Goal: Transaction & Acquisition: Purchase product/service

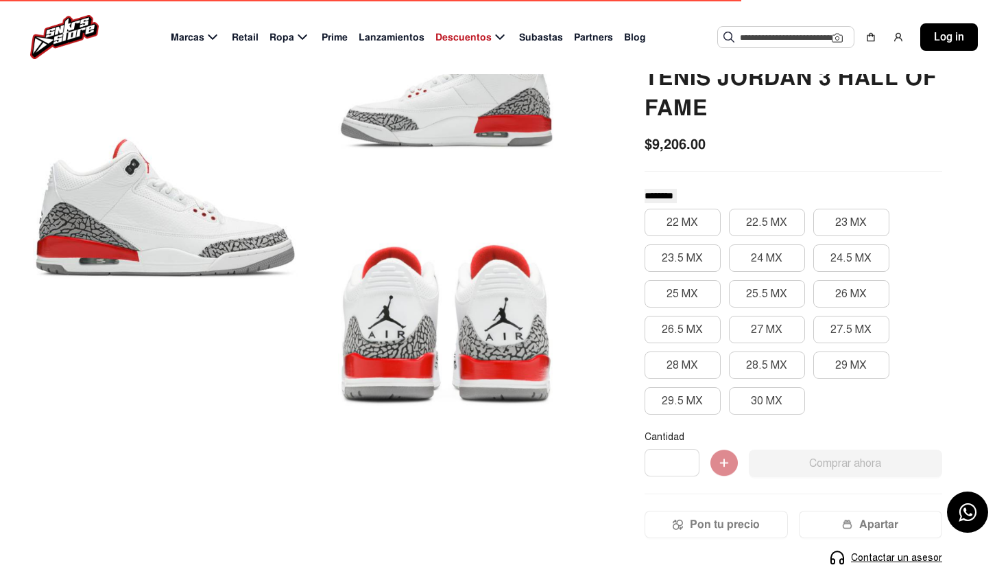
scroll to position [134, 0]
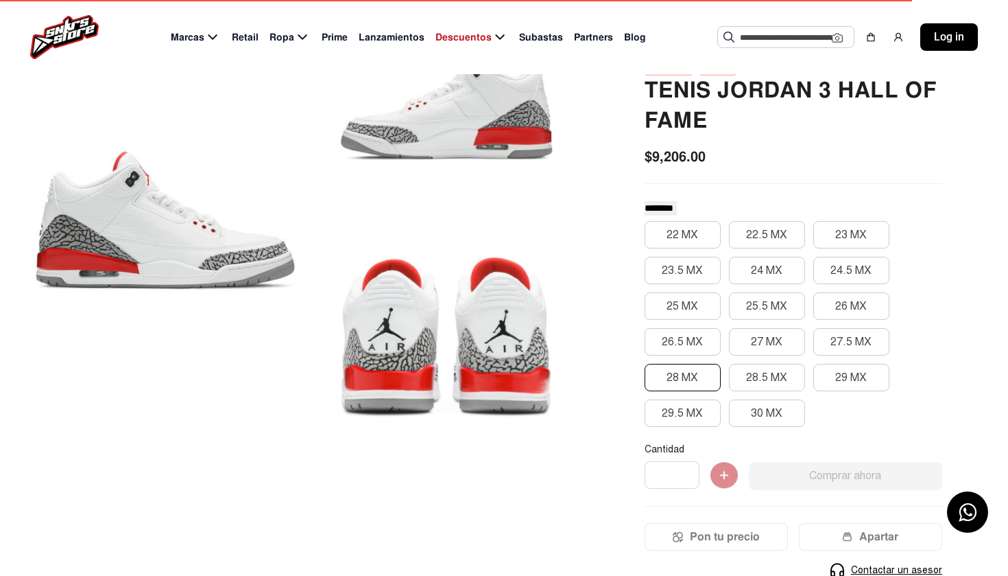
click at [702, 373] on button "28 MX" at bounding box center [683, 377] width 76 height 27
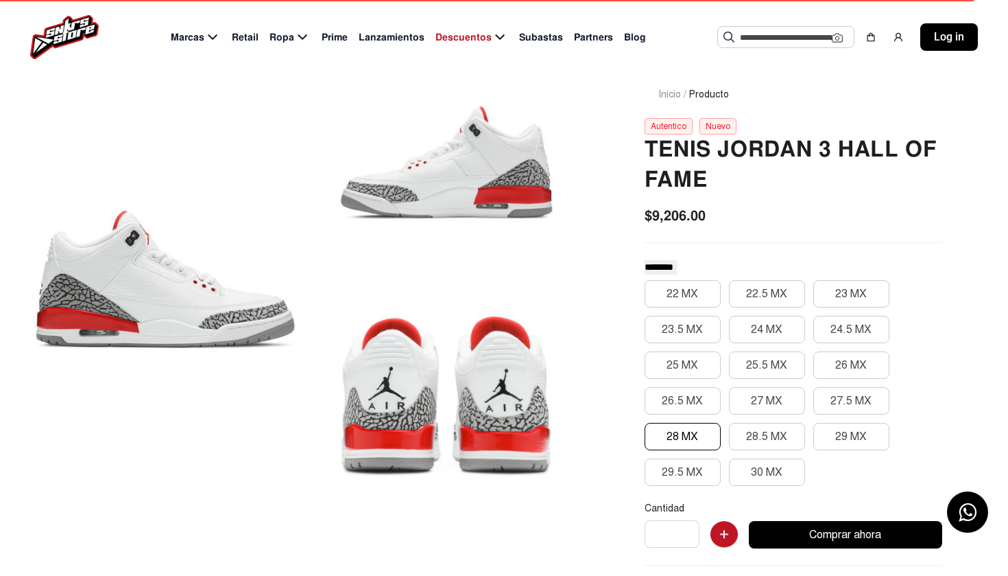
scroll to position [98, 0]
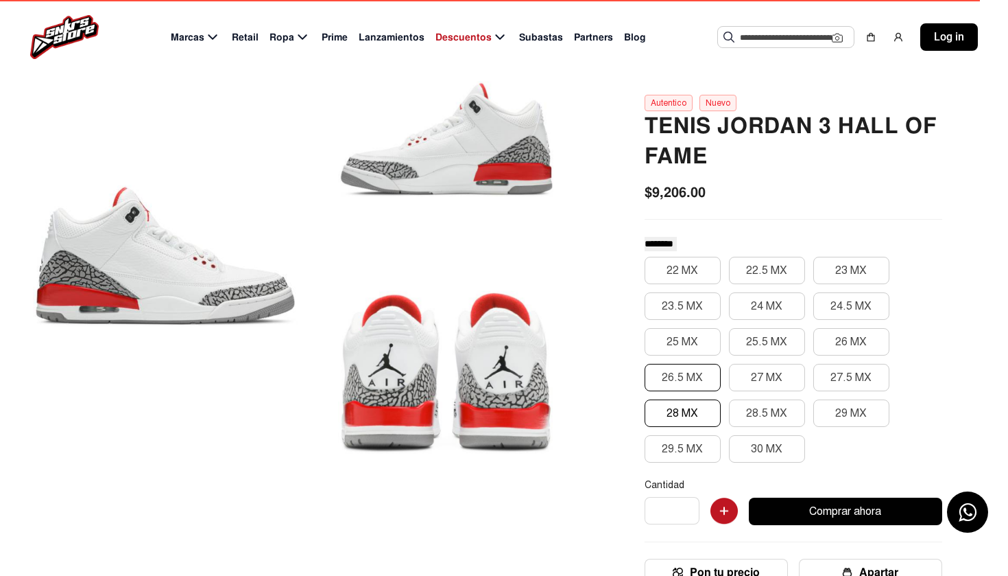
click at [713, 364] on button "26.5 MX" at bounding box center [683, 377] width 76 height 27
click at [707, 324] on div "22 MX 22.5 MX 23 MX 23.5 MX 24 MX 24.5 MX 25 MX 25.5 MX 26 MX 26.5 MX 27 MX 27.…" at bounding box center [794, 360] width 298 height 206
click at [707, 316] on button "23.5 MX" at bounding box center [683, 305] width 76 height 27
click at [685, 399] on button "28 MX" at bounding box center [683, 412] width 76 height 27
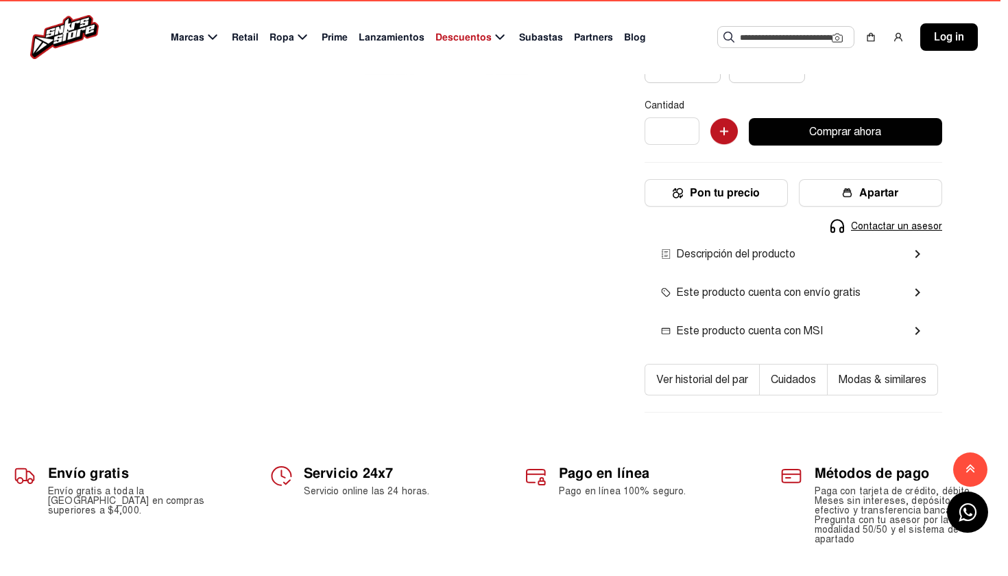
scroll to position [476, 0]
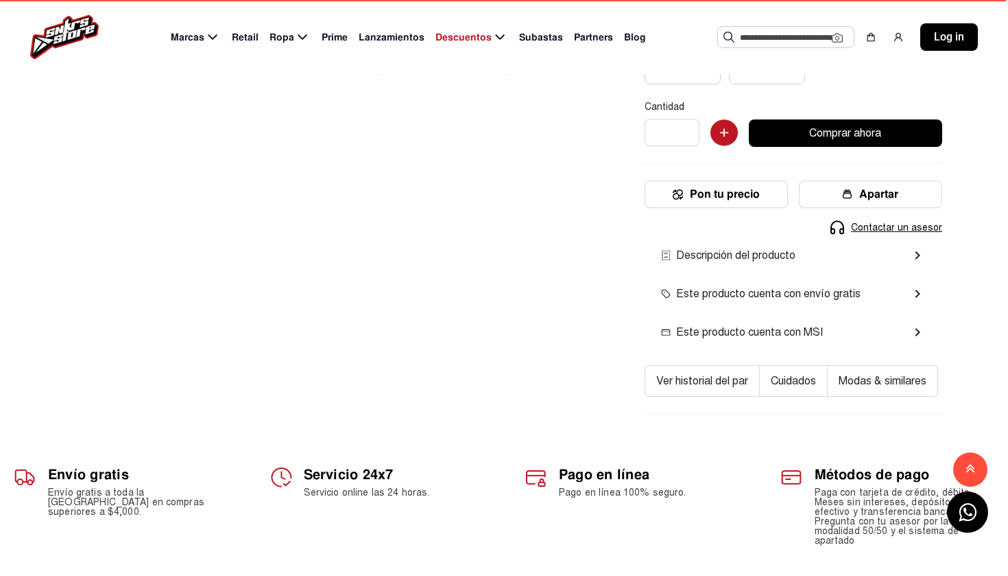
click at [854, 228] on div "Contactar un asesor" at bounding box center [794, 227] width 298 height 17
click at [869, 228] on span "Contactar un asesor" at bounding box center [896, 227] width 91 height 14
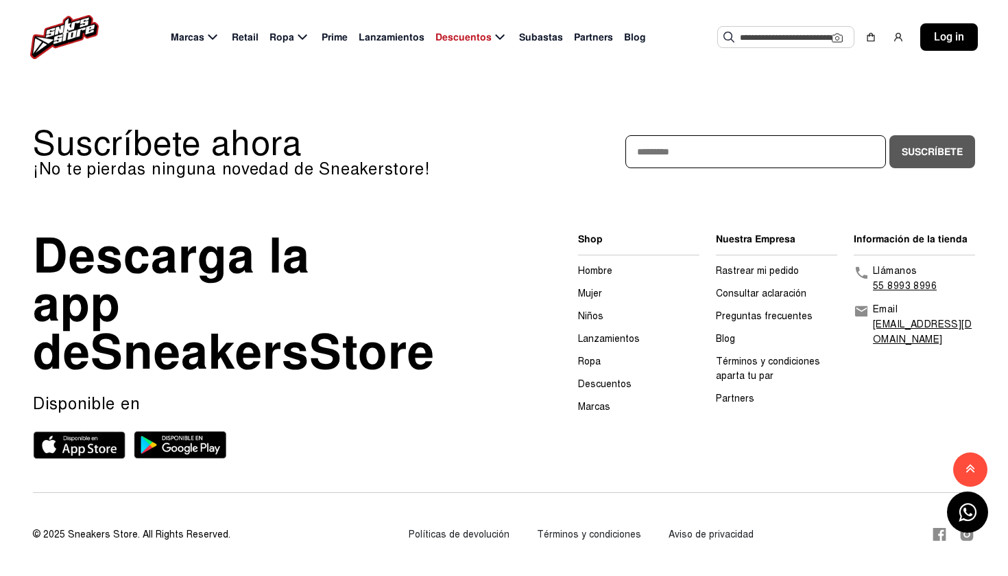
scroll to position [1872, 0]
click at [740, 392] on link "Partners" at bounding box center [735, 398] width 38 height 12
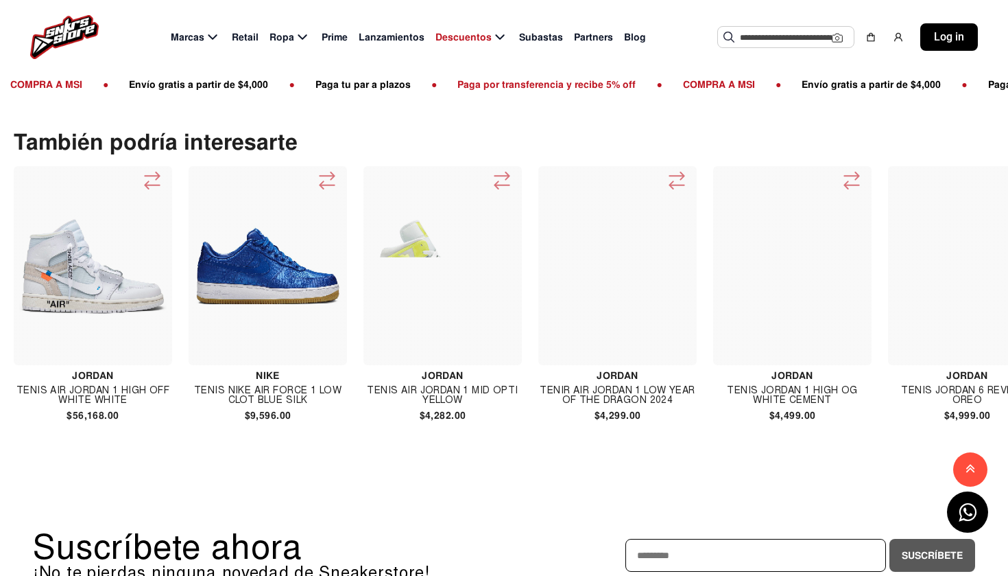
select select
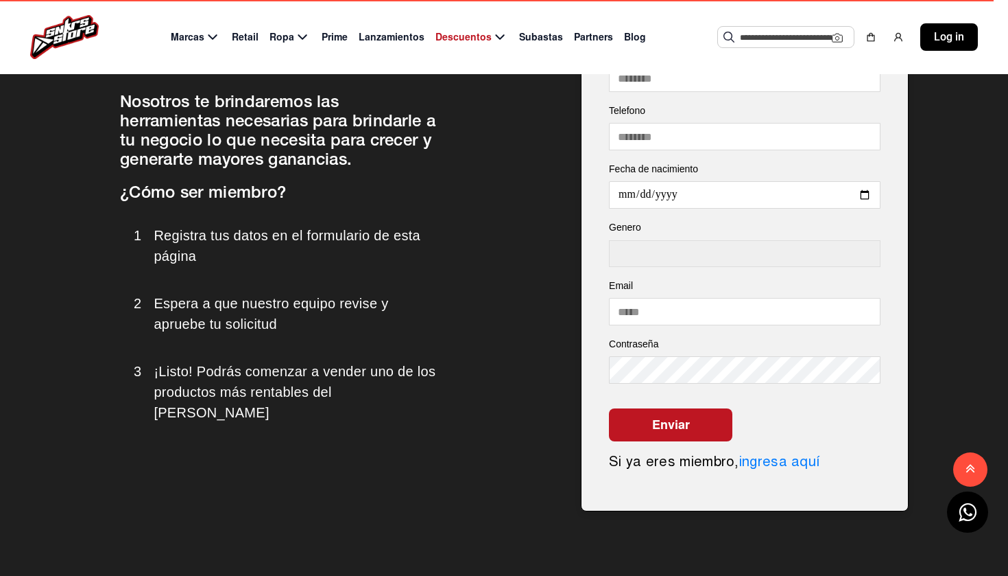
scroll to position [2254, 0]
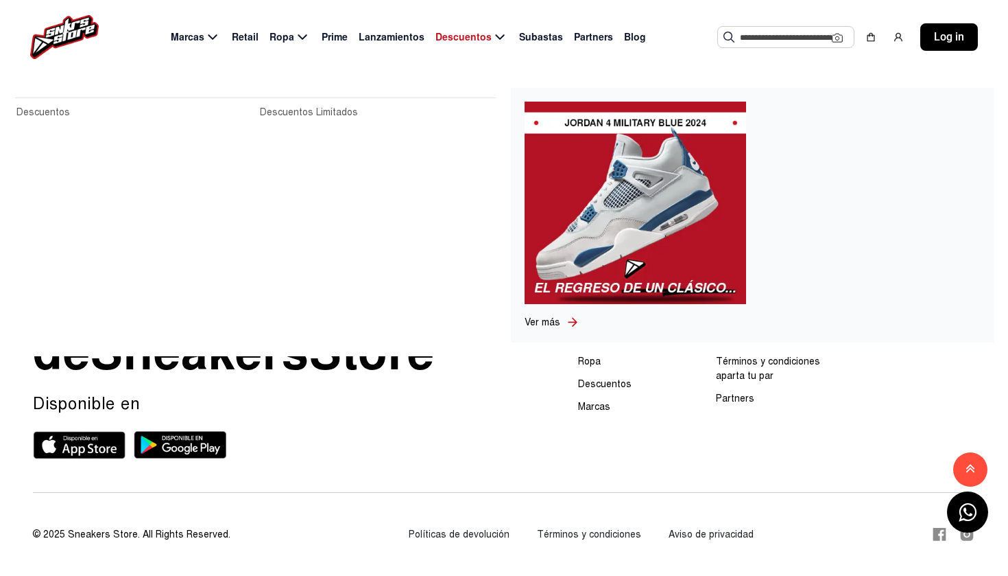
scroll to position [1881, 0]
